Goal: Task Accomplishment & Management: Manage account settings

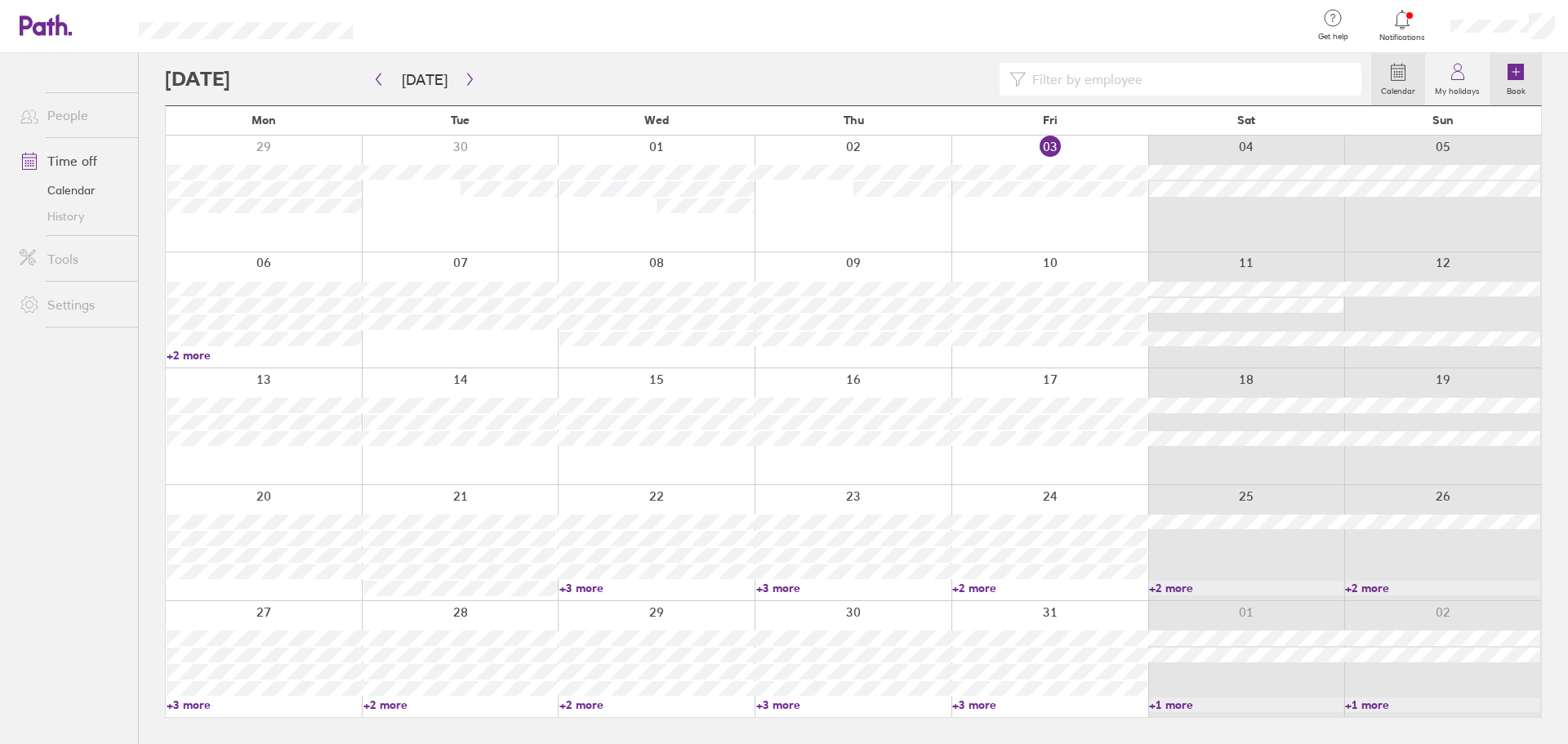
click at [1513, 70] on icon at bounding box center [1516, 72] width 17 height 17
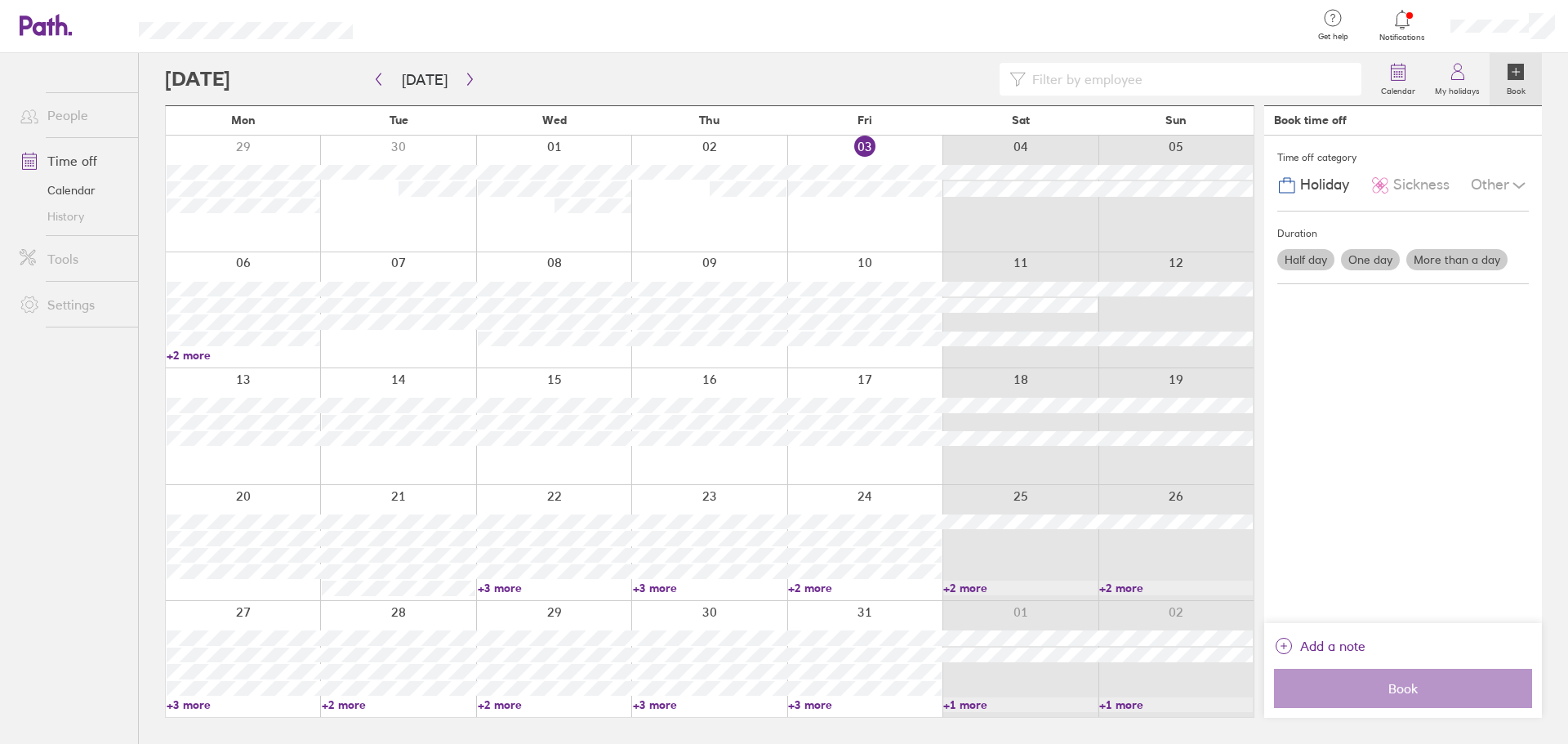
click at [1442, 261] on label "More than a day" at bounding box center [1457, 260] width 102 height 21
click at [0, 0] on input "More than a day" at bounding box center [0, 0] width 0 height 0
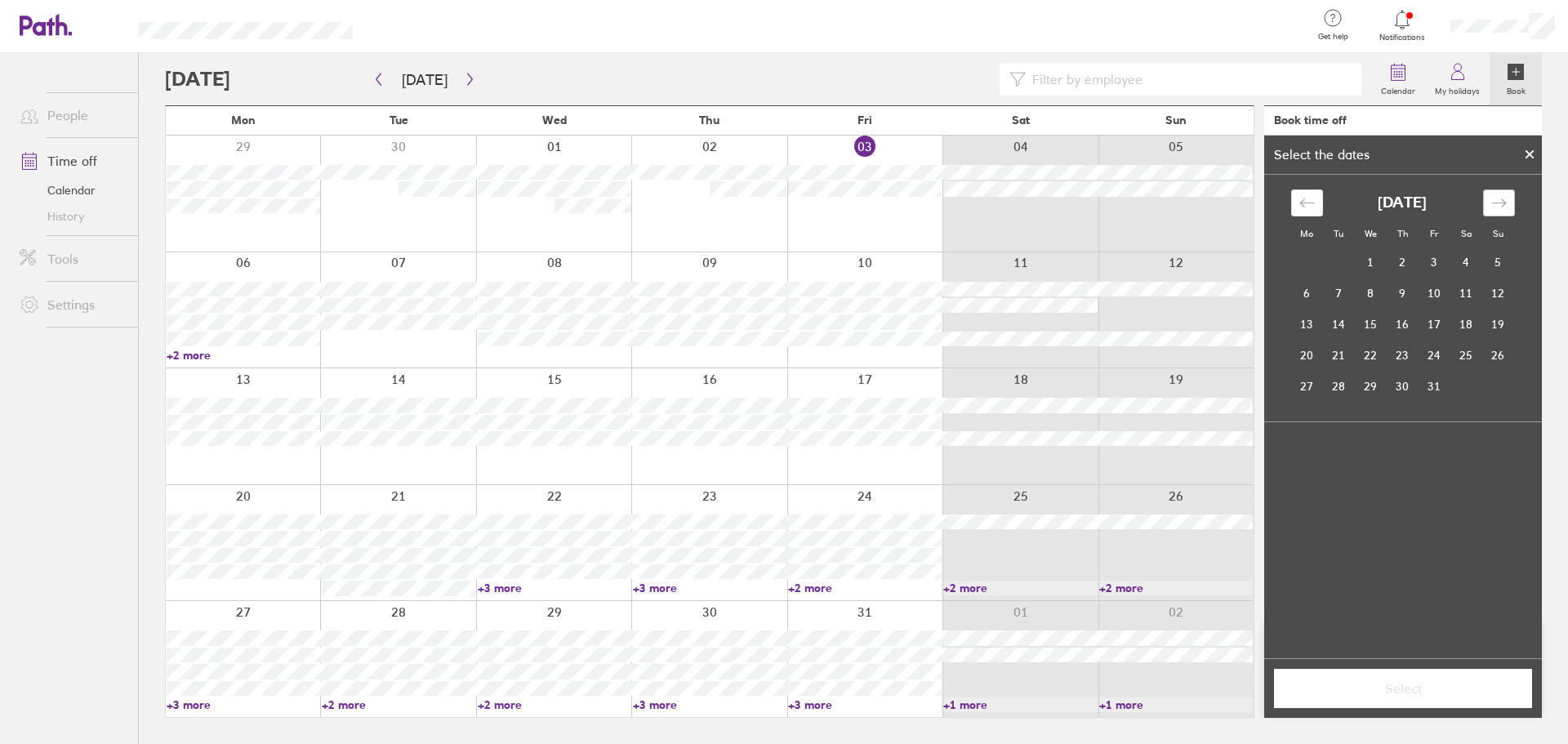
click at [1501, 189] on div "Move forward to switch to the next month." at bounding box center [1499, 202] width 32 height 27
click at [1333, 385] on td "25" at bounding box center [1339, 386] width 32 height 31
click at [1362, 385] on td "26" at bounding box center [1370, 386] width 32 height 31
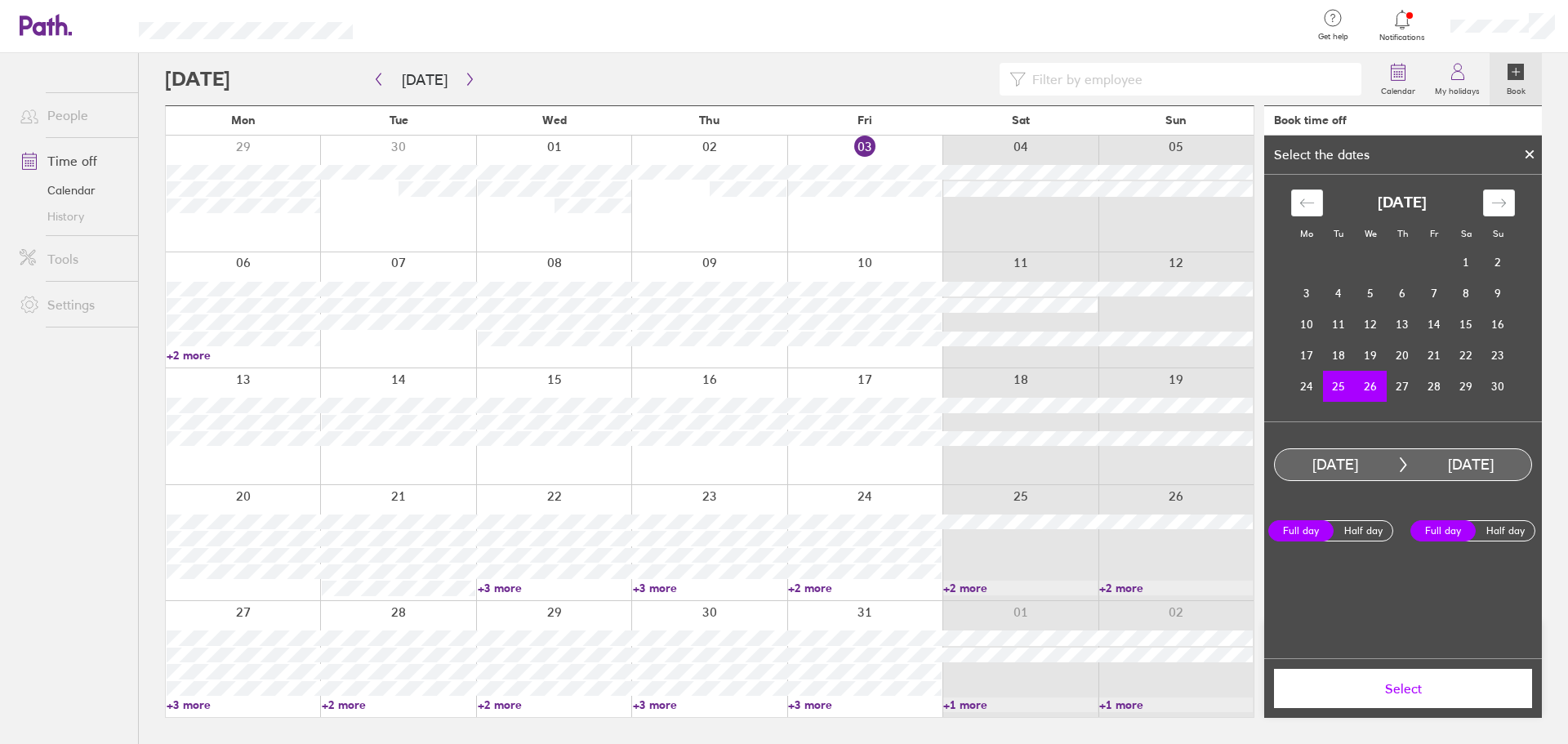
click at [1468, 701] on button "Select" at bounding box center [1403, 688] width 258 height 39
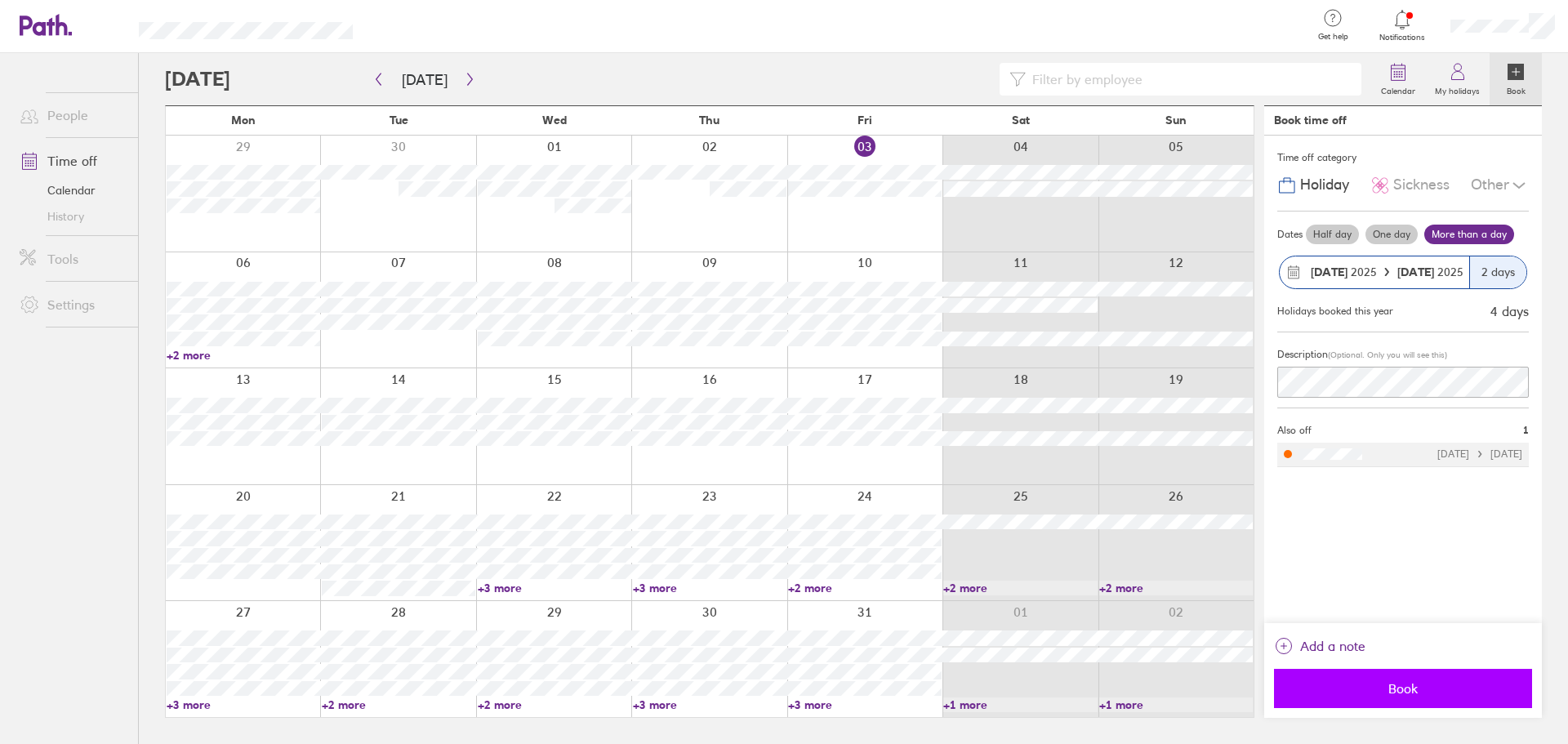
click at [1382, 689] on span "Book" at bounding box center [1403, 688] width 235 height 15
